Goal: Find specific page/section: Find specific page/section

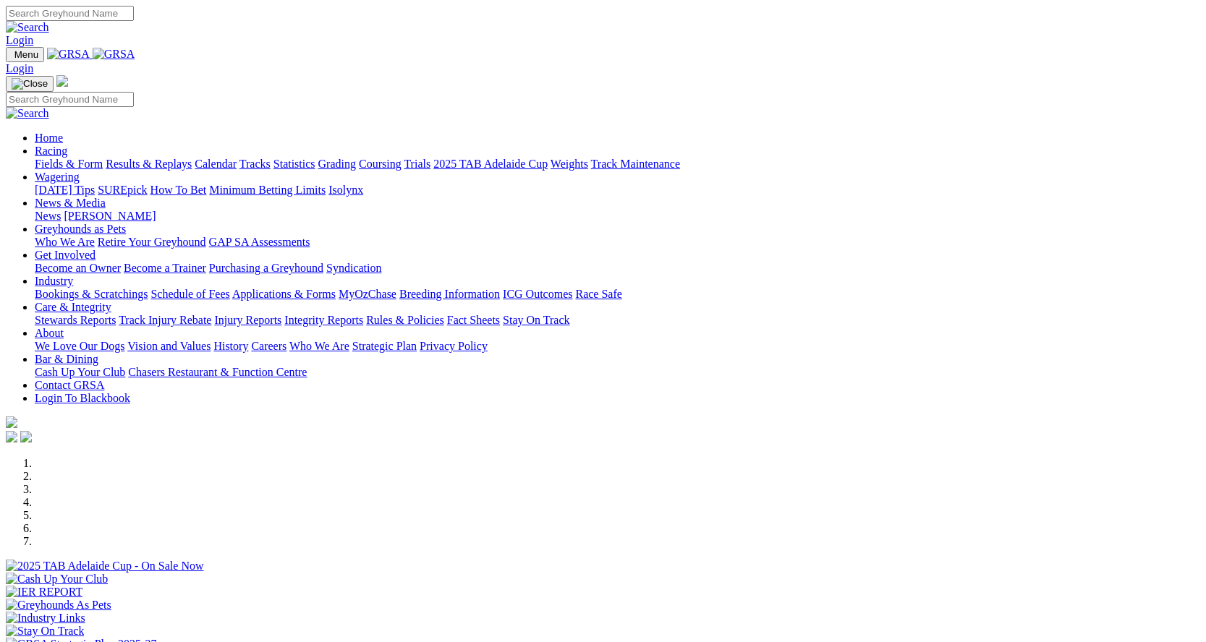
scroll to position [434, 0]
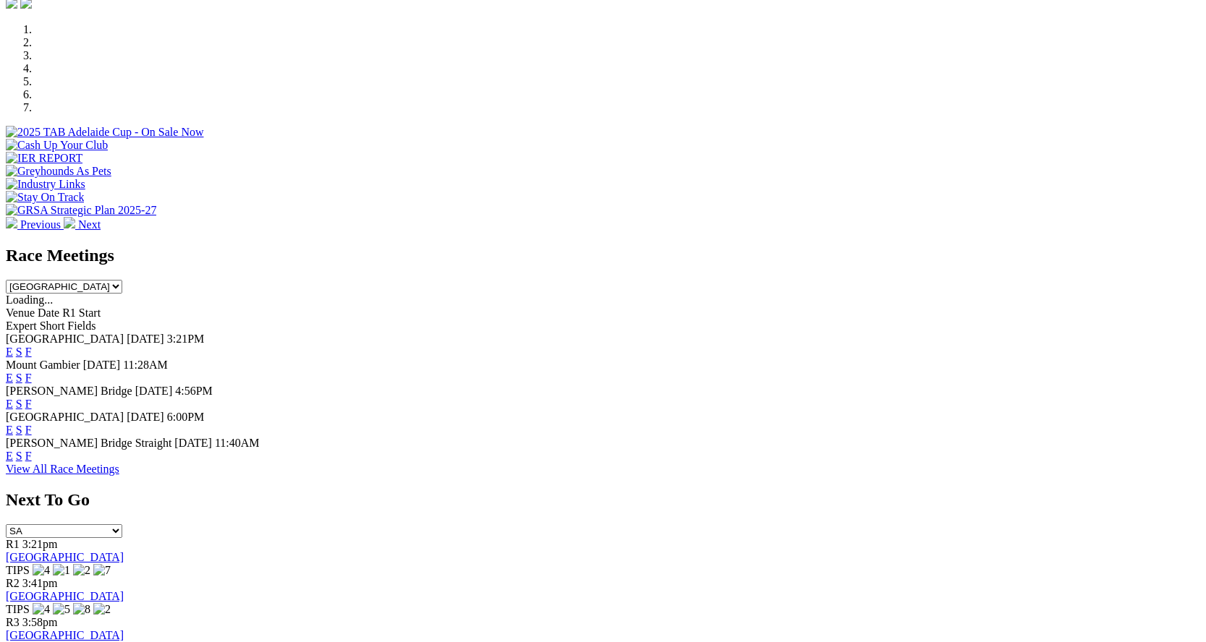
click at [32, 424] on link "F" at bounding box center [28, 430] width 7 height 12
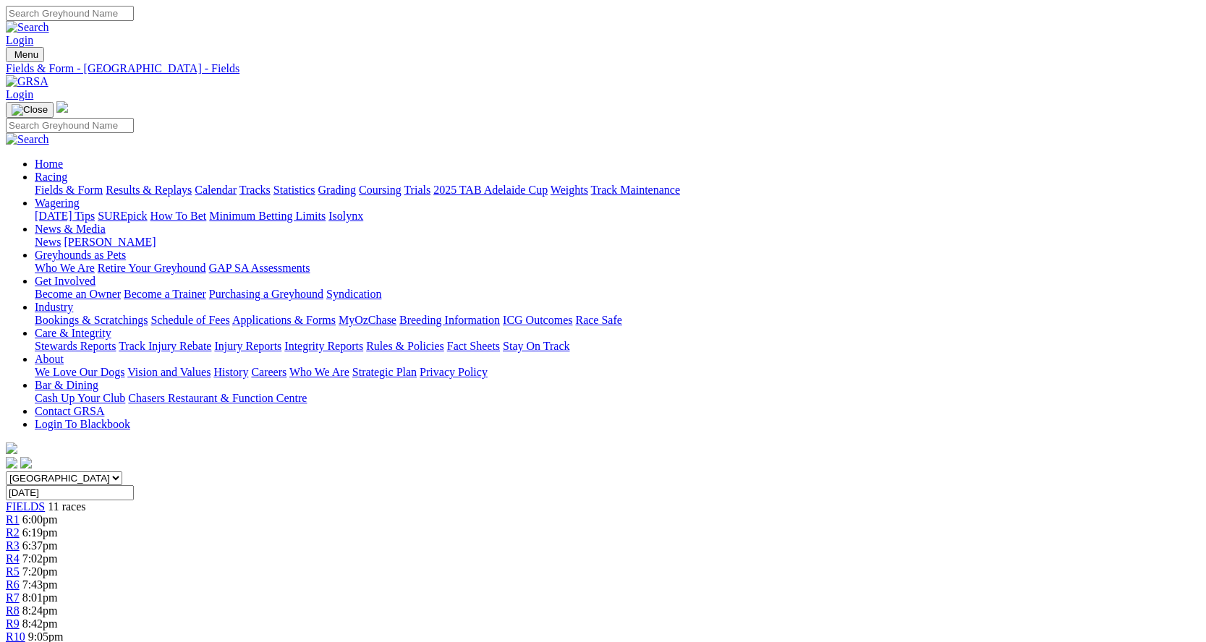
click at [79, 184] on link "Fields & Form" at bounding box center [69, 190] width 68 height 12
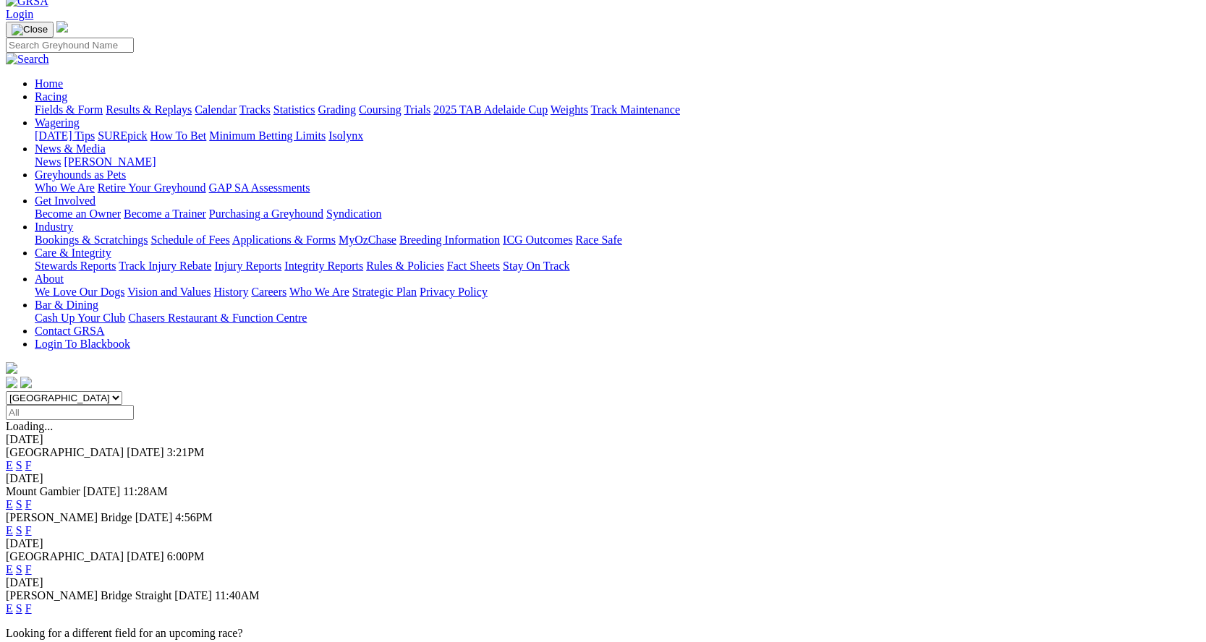
scroll to position [289, 0]
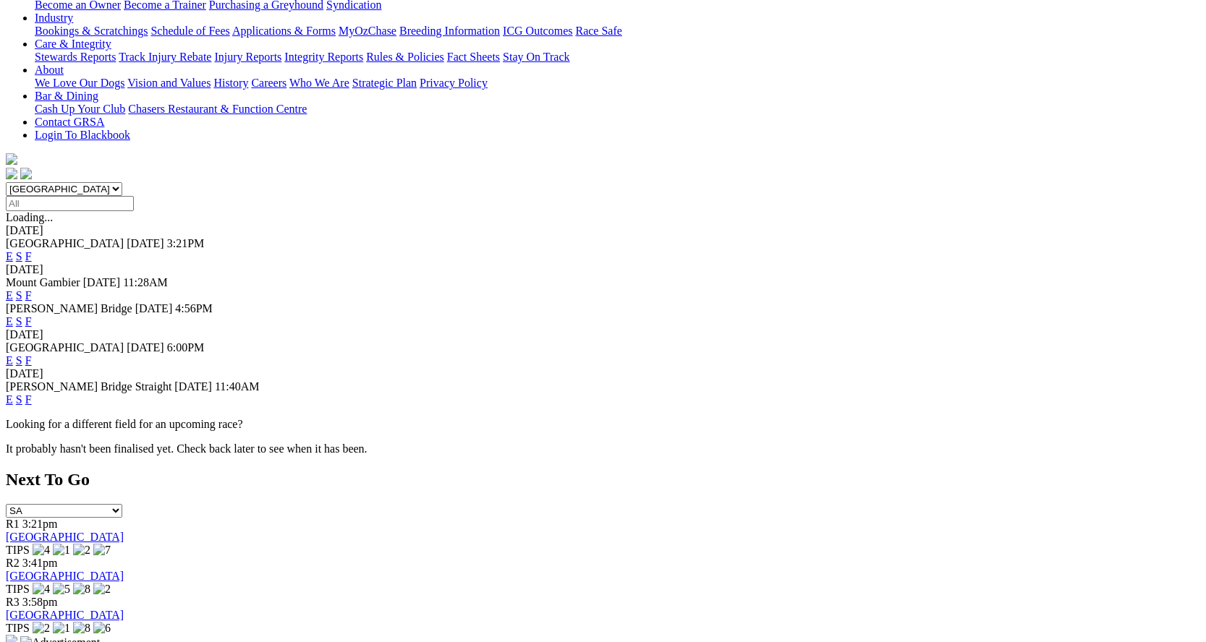
click at [32, 394] on link "F" at bounding box center [28, 400] width 7 height 12
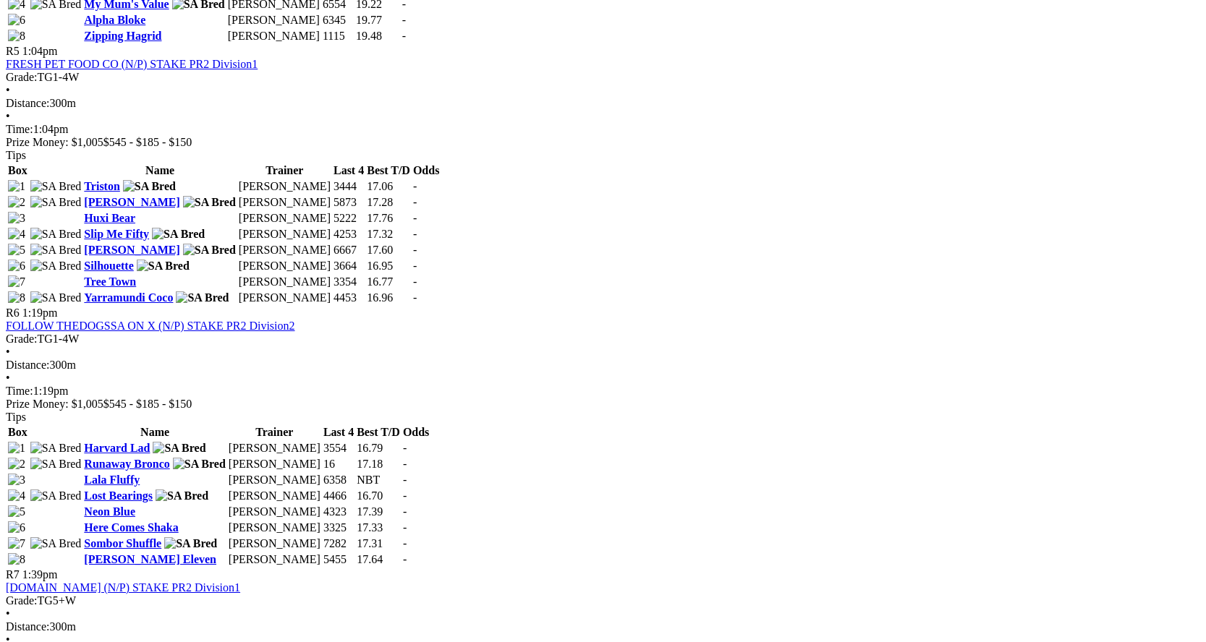
scroll to position [1592, 0]
